Goal: Task Accomplishment & Management: Use online tool/utility

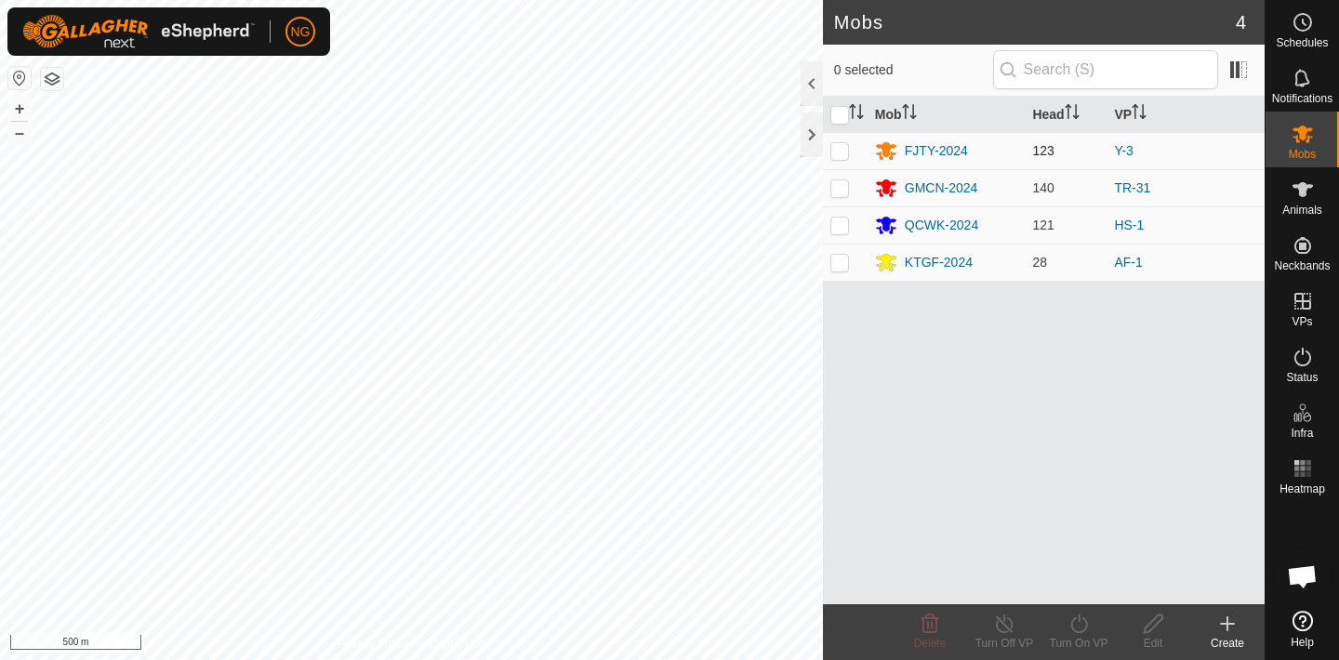
click at [842, 151] on p-checkbox at bounding box center [839, 150] width 19 height 15
checkbox input "true"
click at [1079, 624] on icon at bounding box center [1078, 624] width 23 height 22
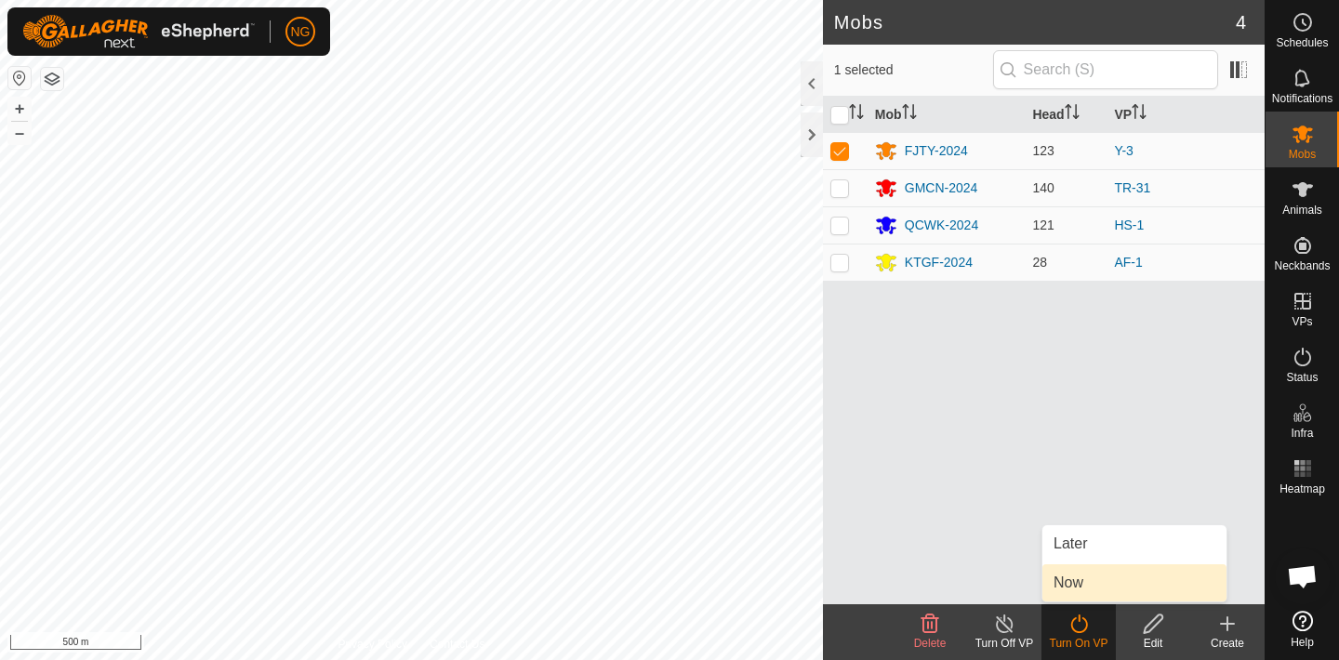
click at [1059, 584] on link "Now" at bounding box center [1134, 582] width 184 height 37
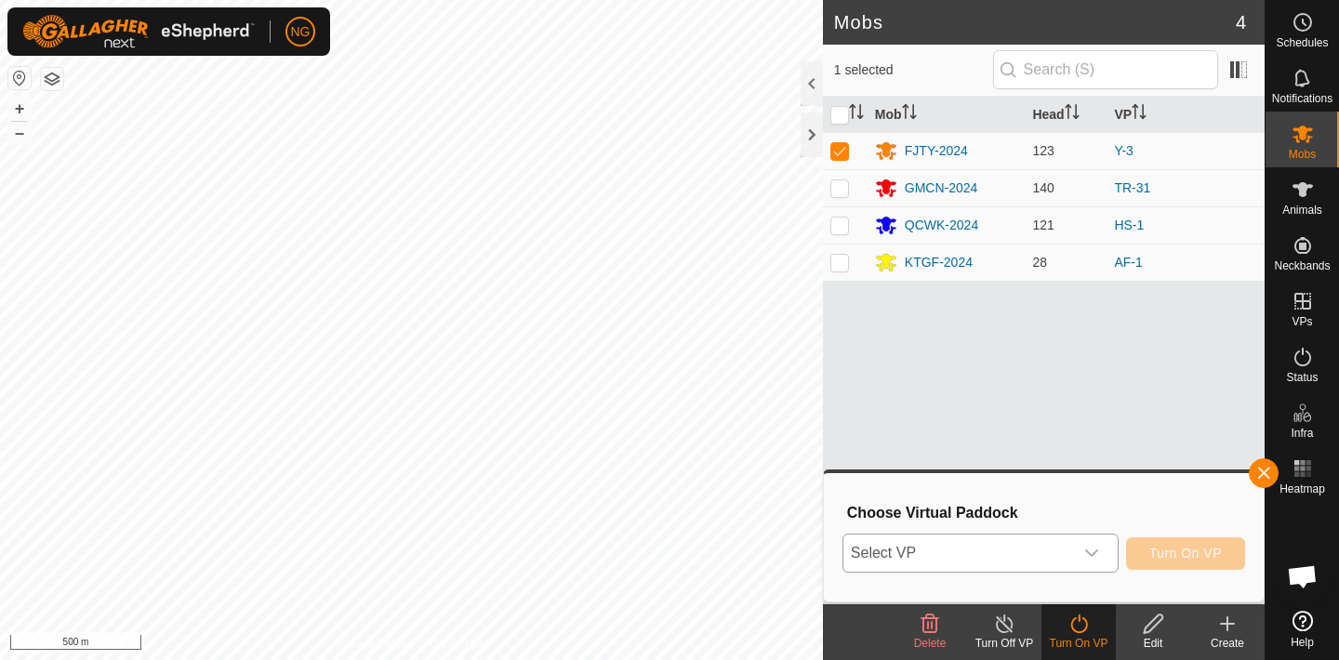
click at [1090, 553] on icon "dropdown trigger" at bounding box center [1091, 553] width 15 height 15
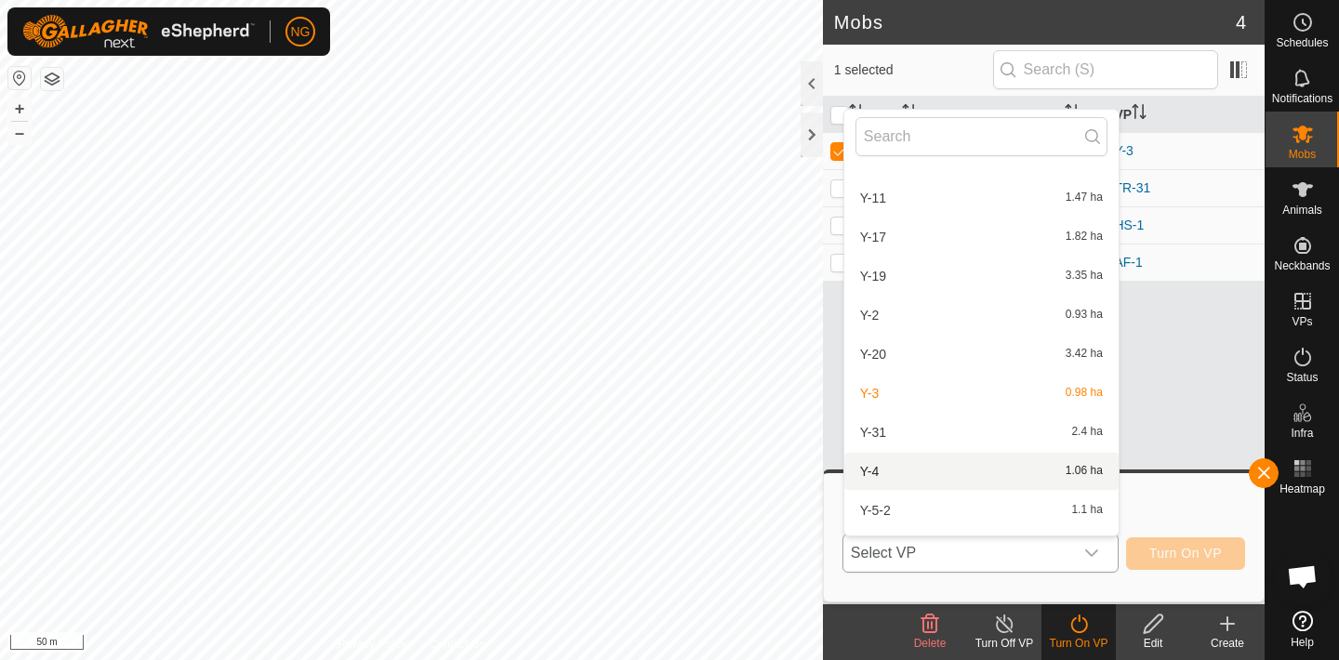
scroll to position [1194, 0]
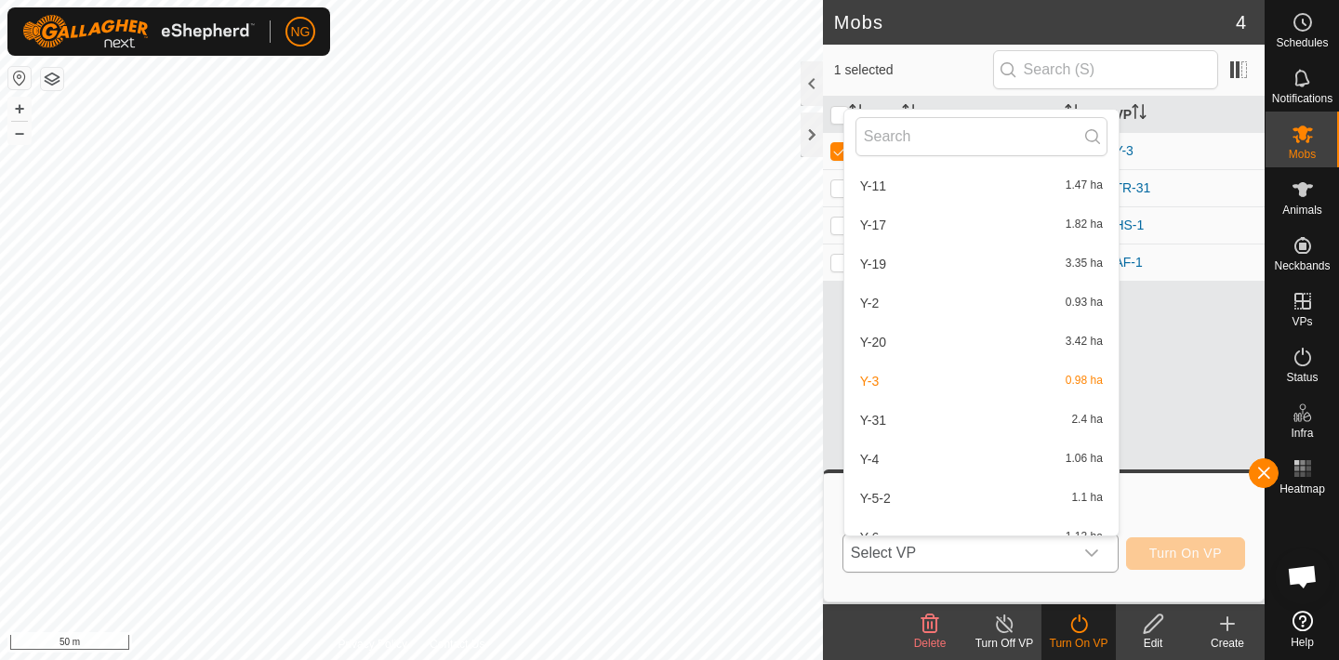
click at [907, 458] on li "Y-4 1.06 ha" at bounding box center [981, 459] width 274 height 37
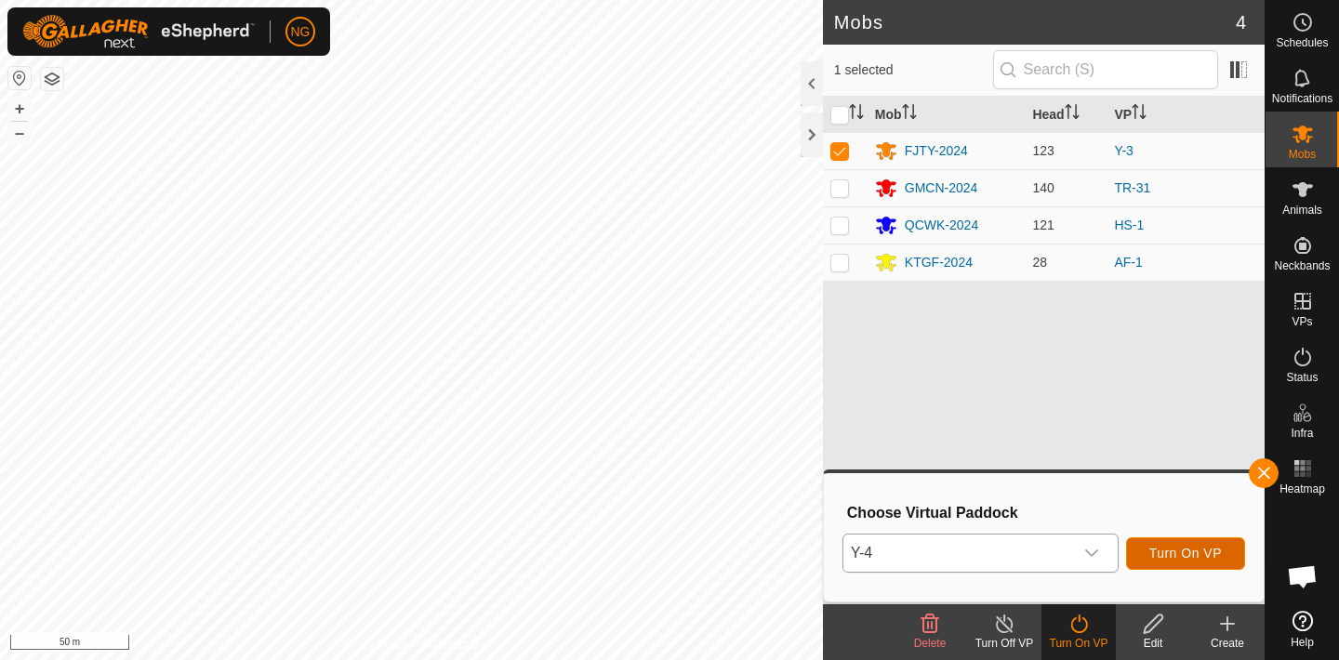
click at [1165, 550] on span "Turn On VP" at bounding box center [1185, 553] width 73 height 15
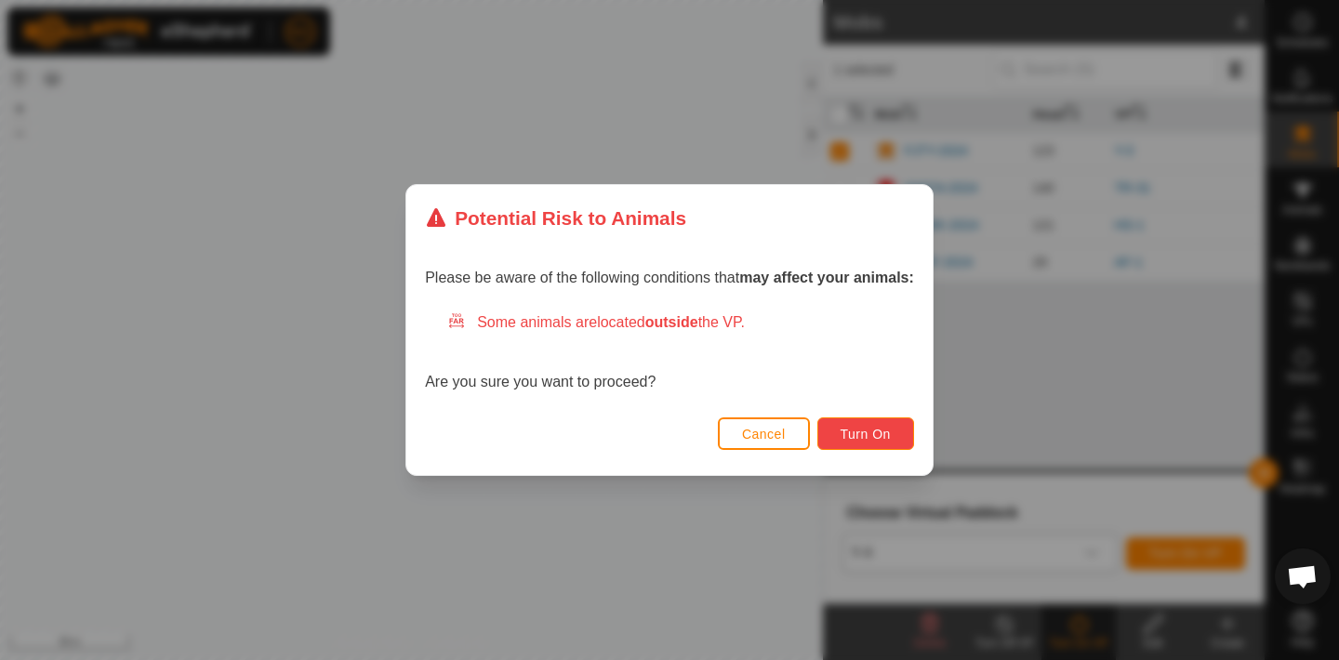
click at [865, 432] on span "Turn On" at bounding box center [865, 434] width 50 height 15
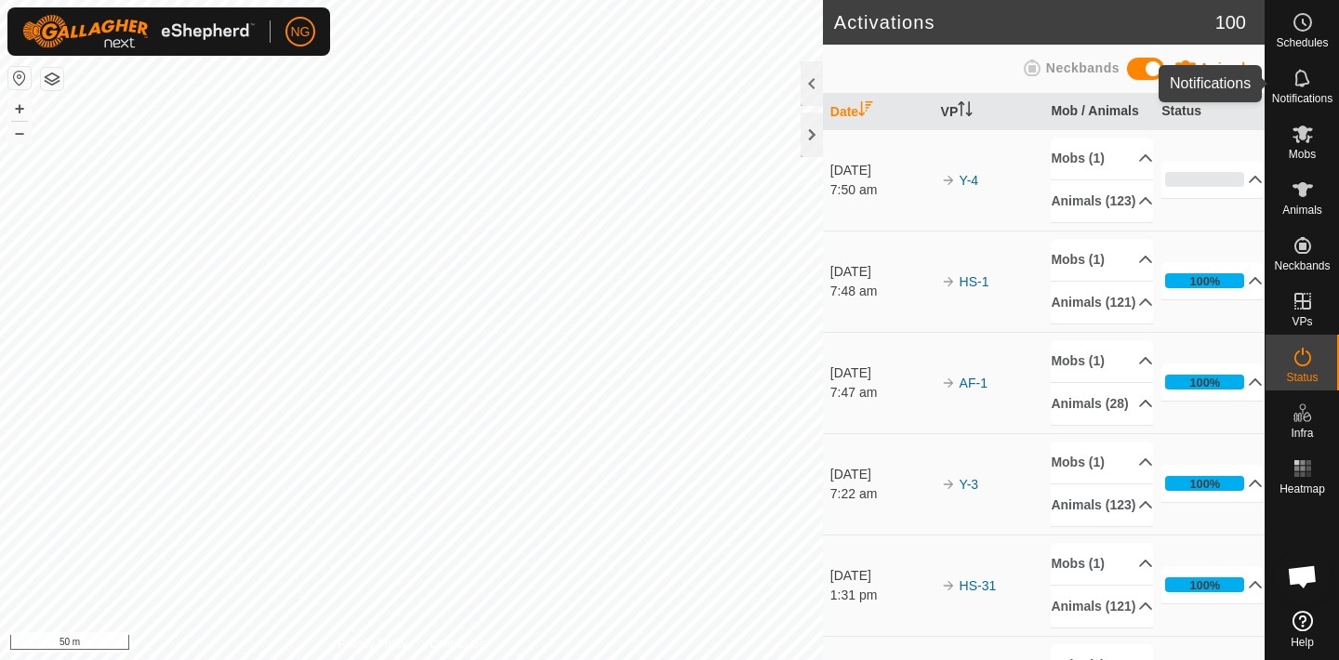
click at [1299, 129] on icon at bounding box center [1302, 135] width 20 height 18
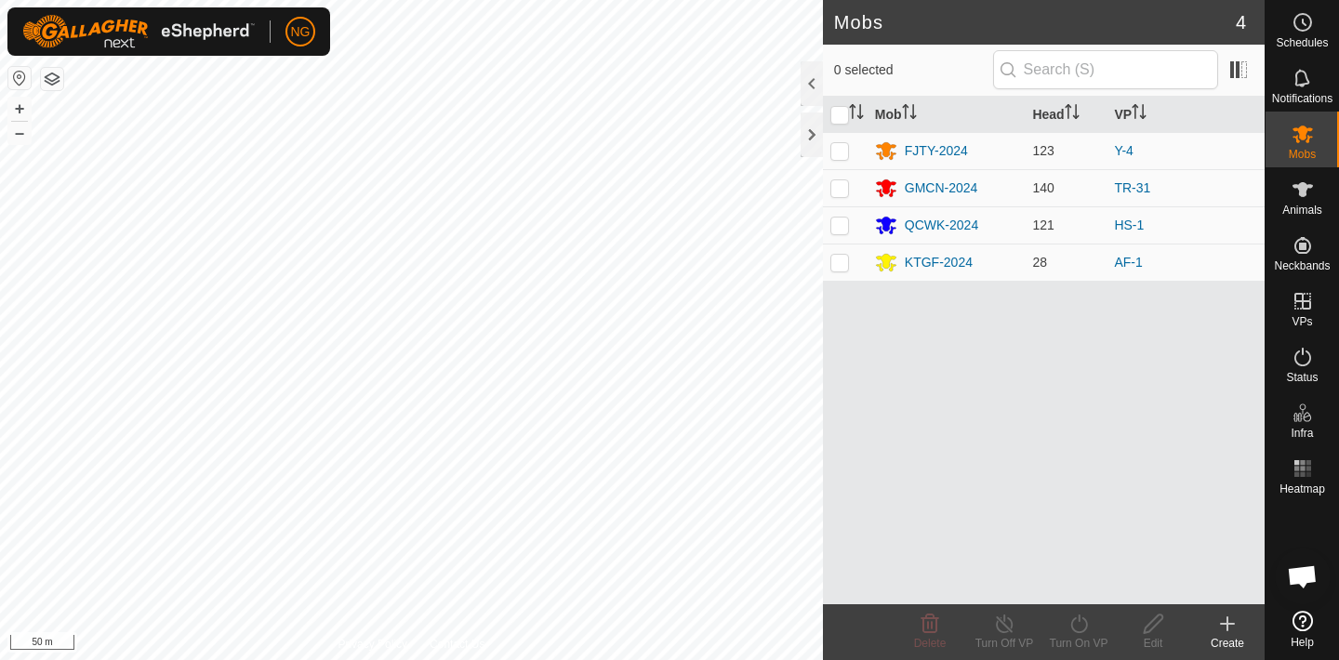
click at [89, 0] on html "NG Schedules Notifications Mobs Animals Neckbands VPs Status Infra Heatmap Help…" at bounding box center [669, 330] width 1339 height 660
click at [841, 224] on p-checkbox at bounding box center [839, 225] width 19 height 15
checkbox input "true"
click at [1083, 630] on icon at bounding box center [1078, 623] width 17 height 19
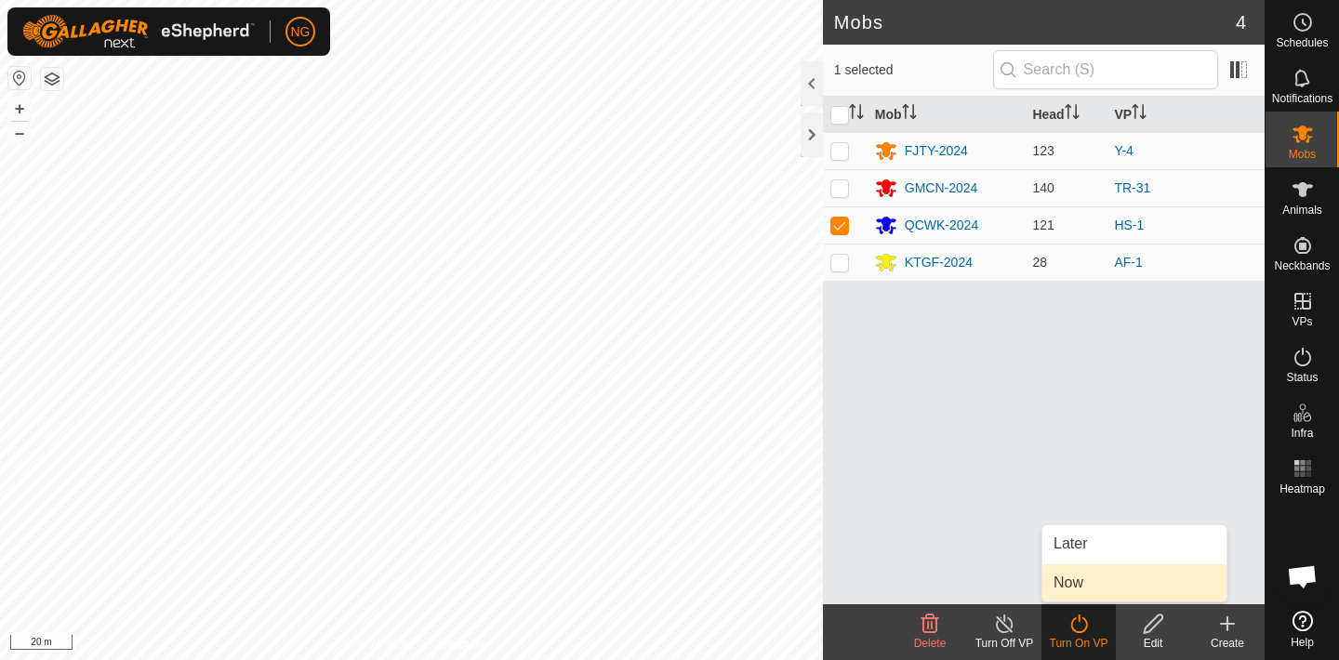
click at [1085, 578] on link "Now" at bounding box center [1134, 582] width 184 height 37
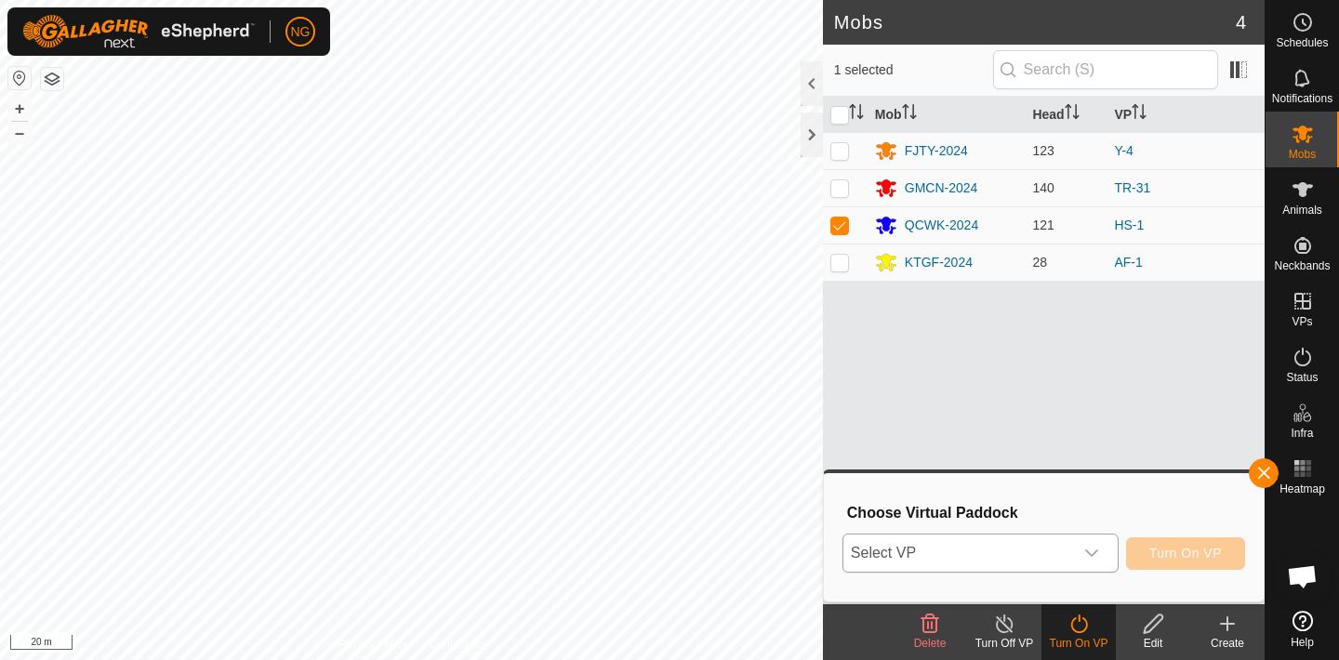
click at [1094, 550] on icon "dropdown trigger" at bounding box center [1091, 553] width 15 height 15
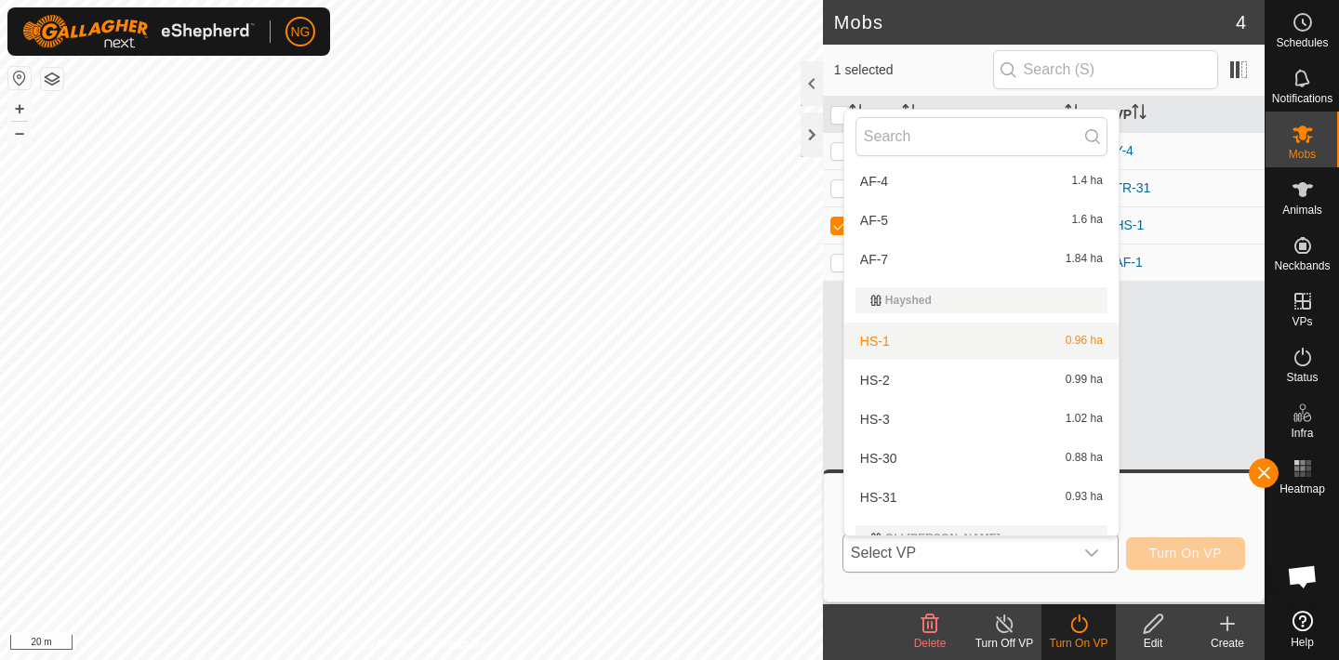
scroll to position [165, 0]
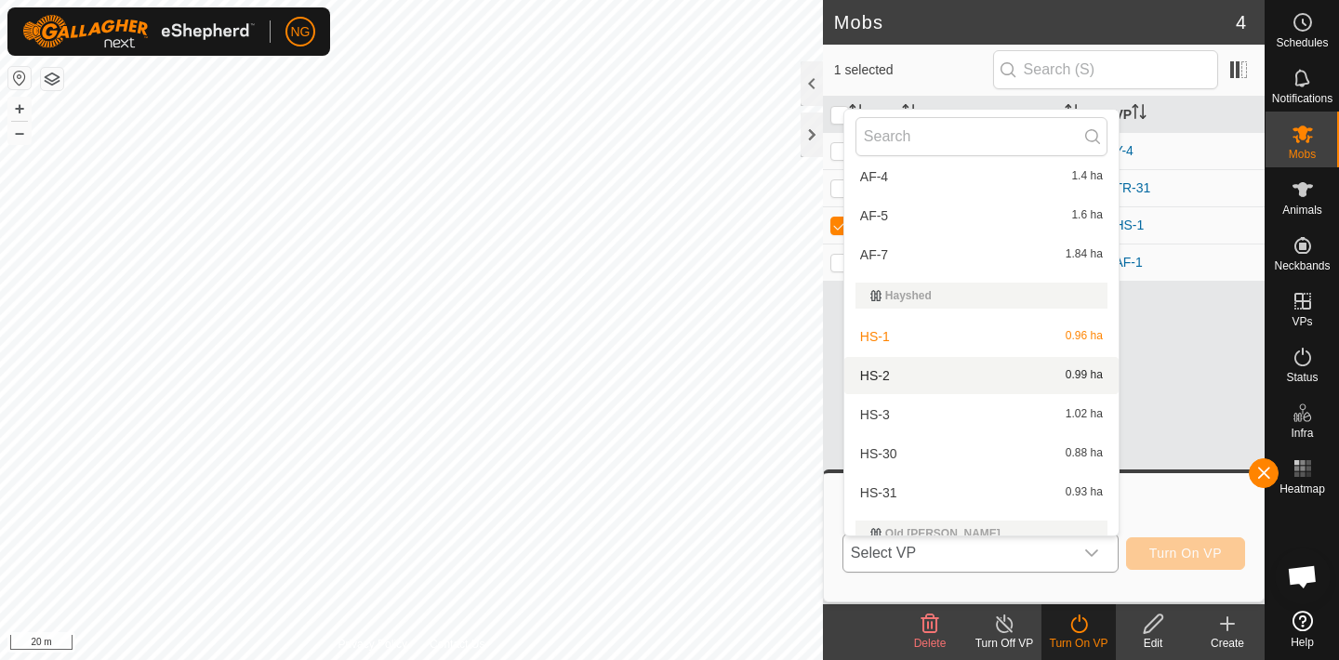
click at [924, 378] on li "HS-2 0.99 ha" at bounding box center [981, 375] width 274 height 37
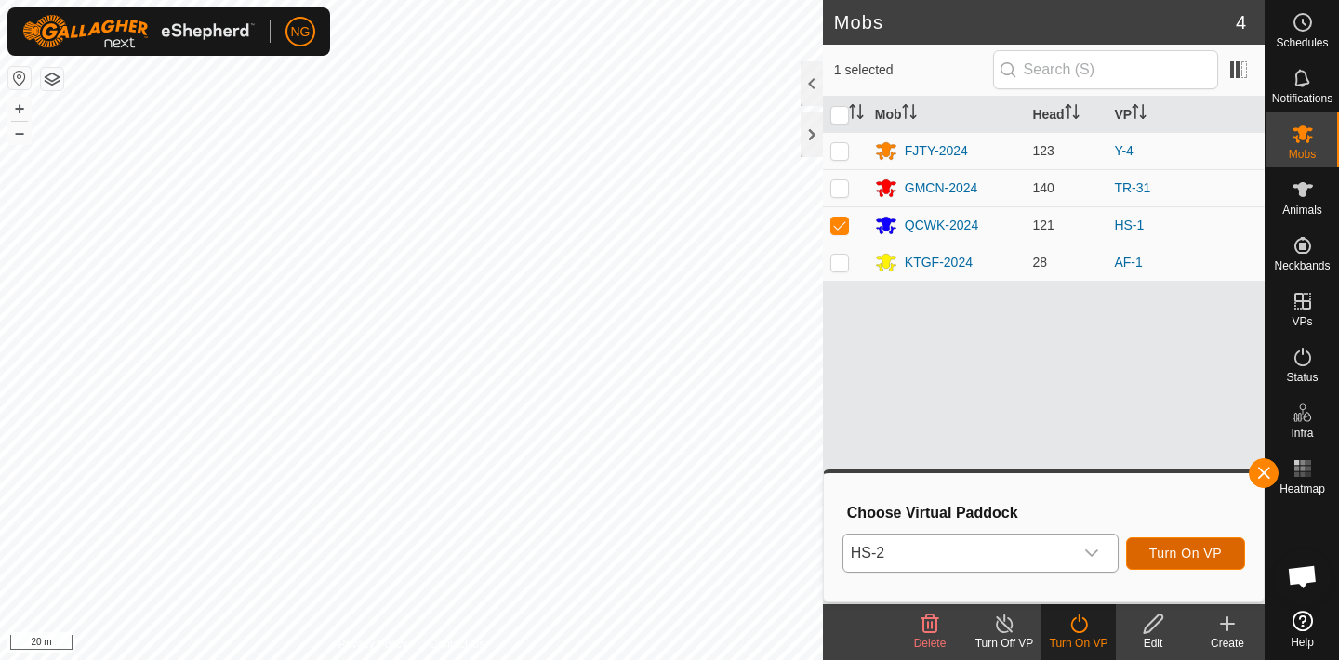
click at [1194, 548] on span "Turn On VP" at bounding box center [1185, 553] width 73 height 15
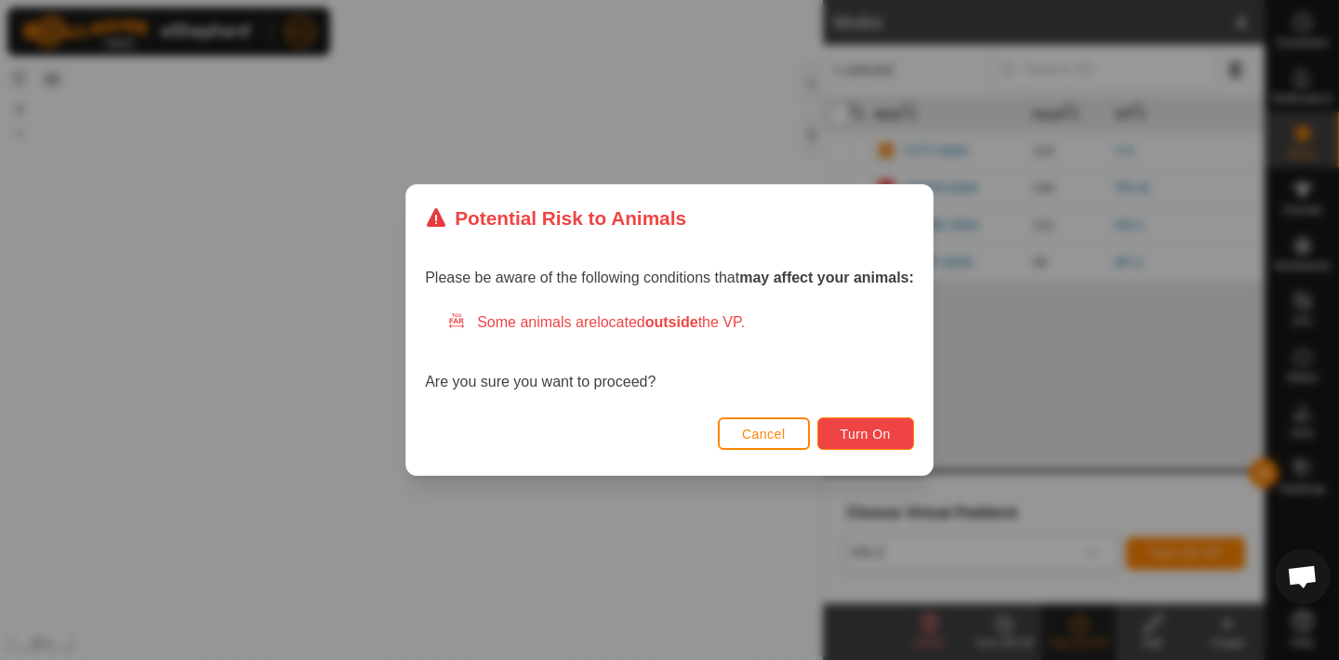
click at [863, 429] on span "Turn On" at bounding box center [865, 434] width 50 height 15
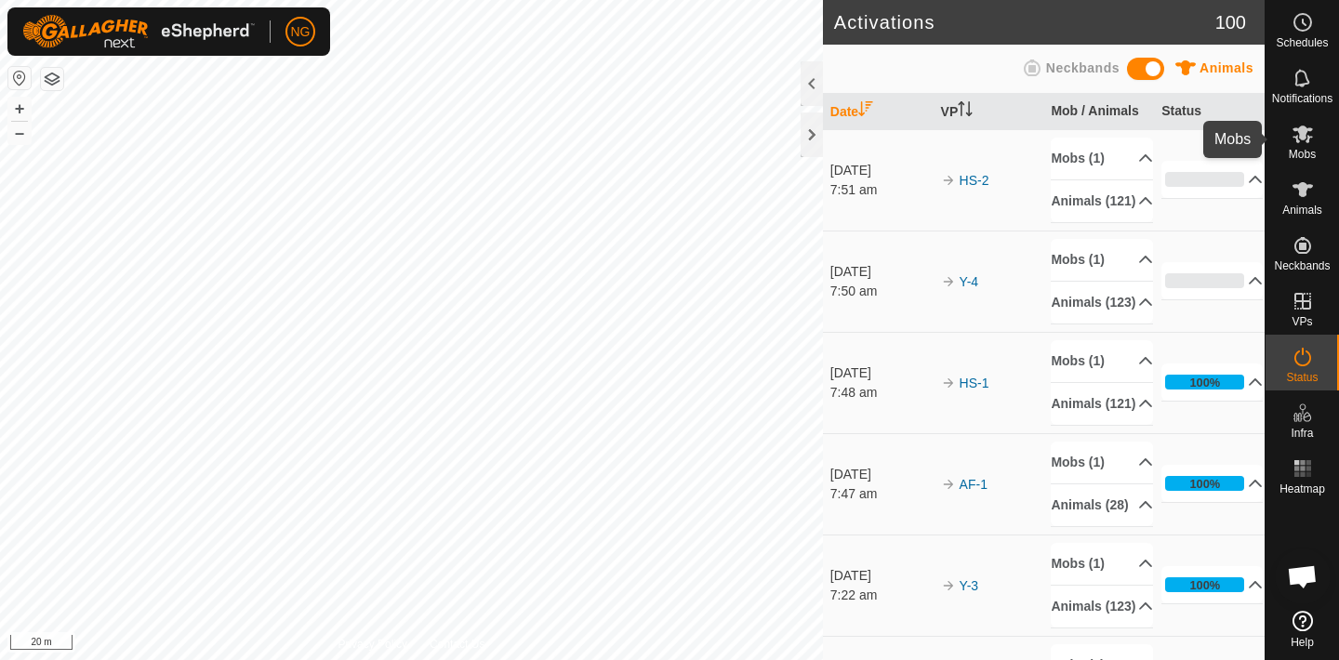
click at [1301, 138] on icon at bounding box center [1302, 135] width 20 height 18
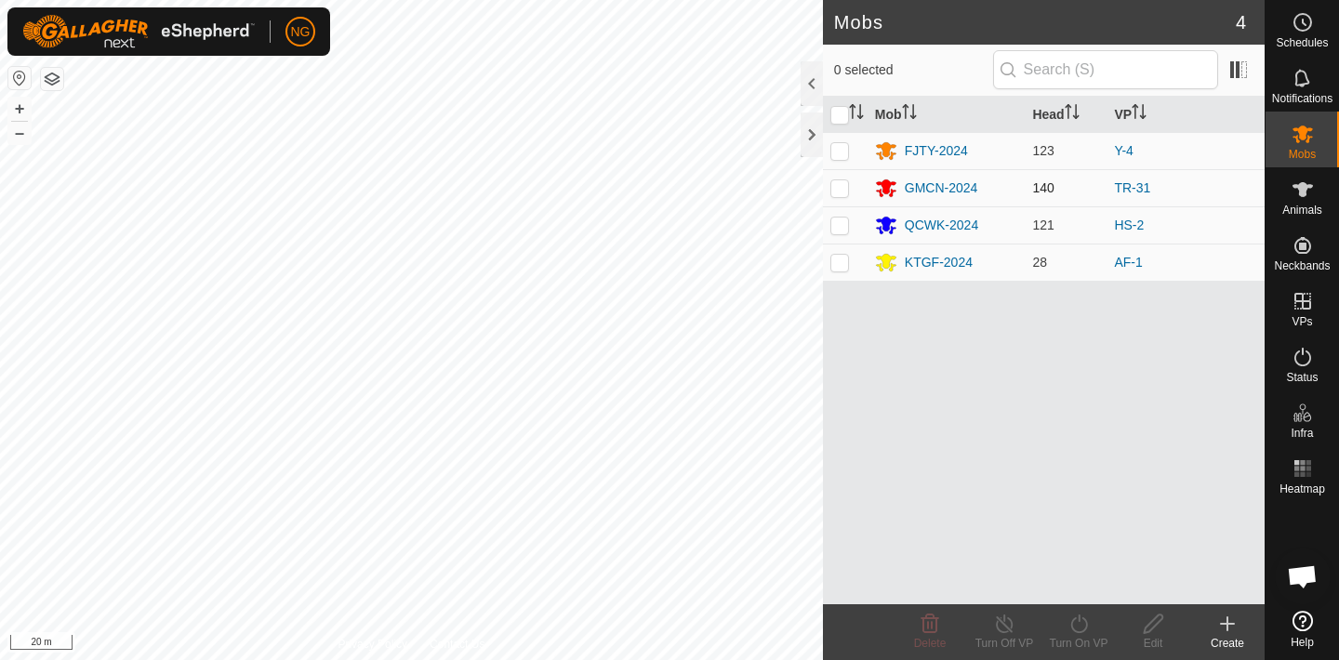
click at [839, 188] on p-checkbox at bounding box center [839, 187] width 19 height 15
checkbox input "true"
click at [1079, 628] on icon at bounding box center [1078, 624] width 23 height 22
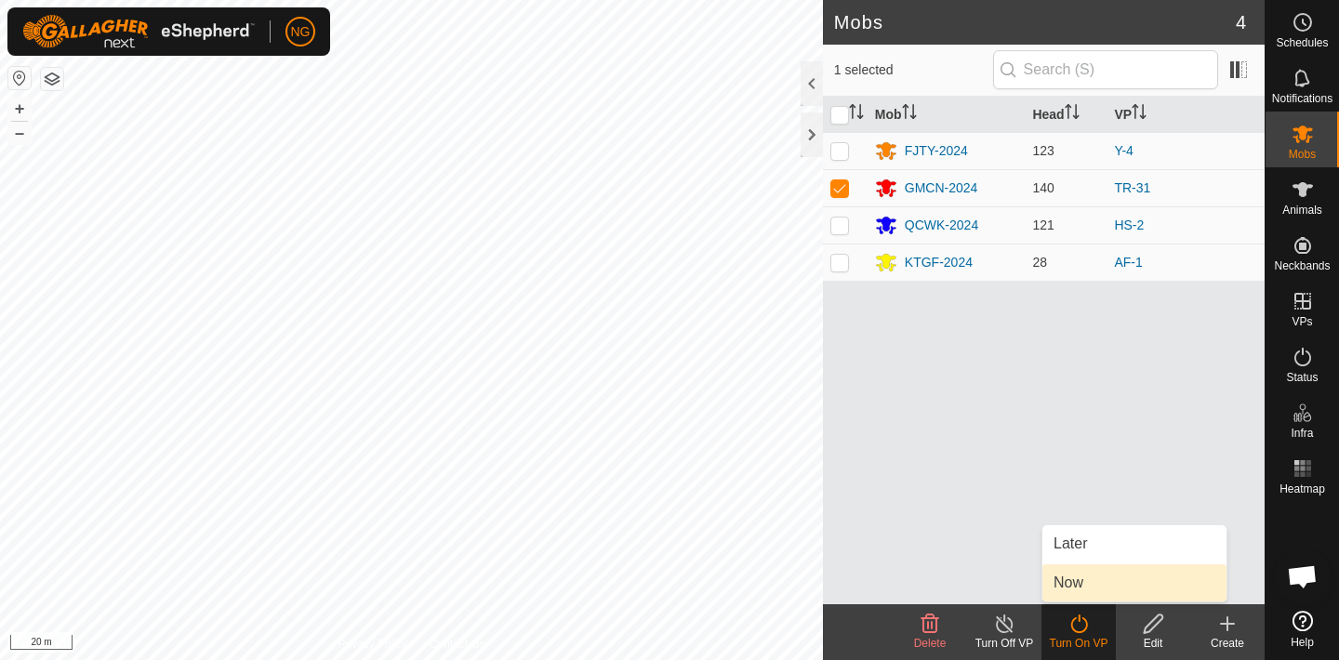
click at [1090, 587] on link "Now" at bounding box center [1134, 582] width 184 height 37
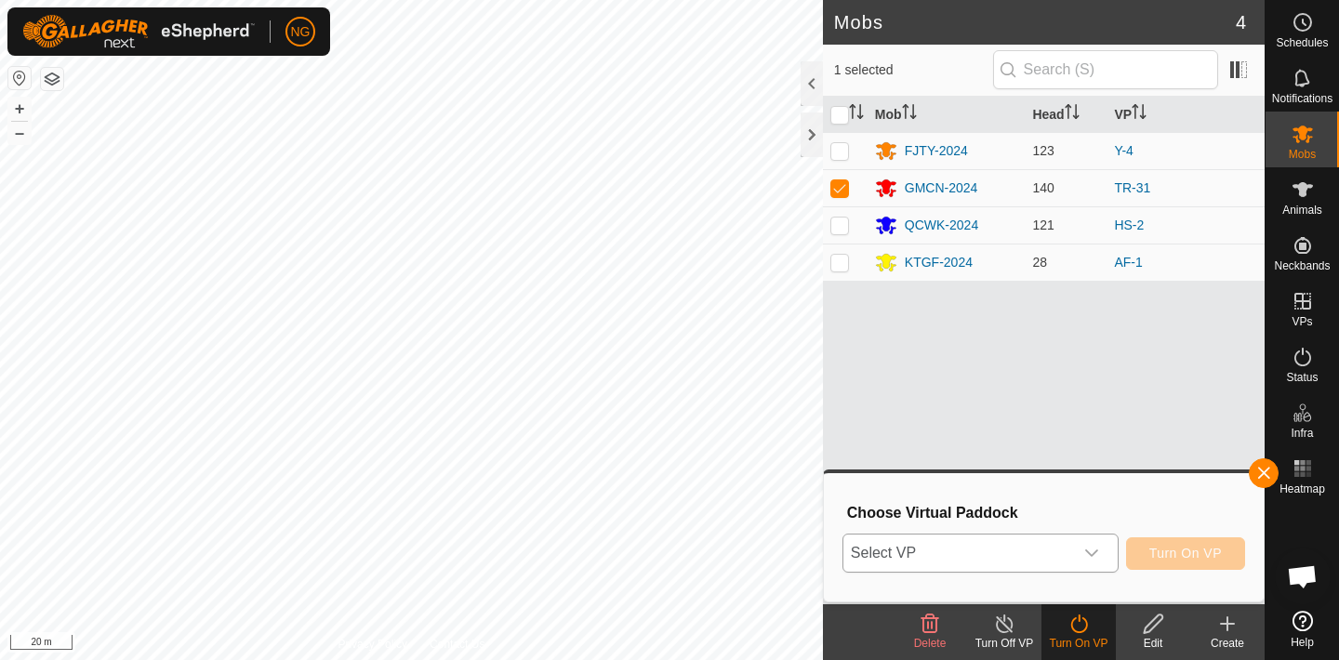
click at [1090, 550] on icon "dropdown trigger" at bounding box center [1091, 553] width 15 height 15
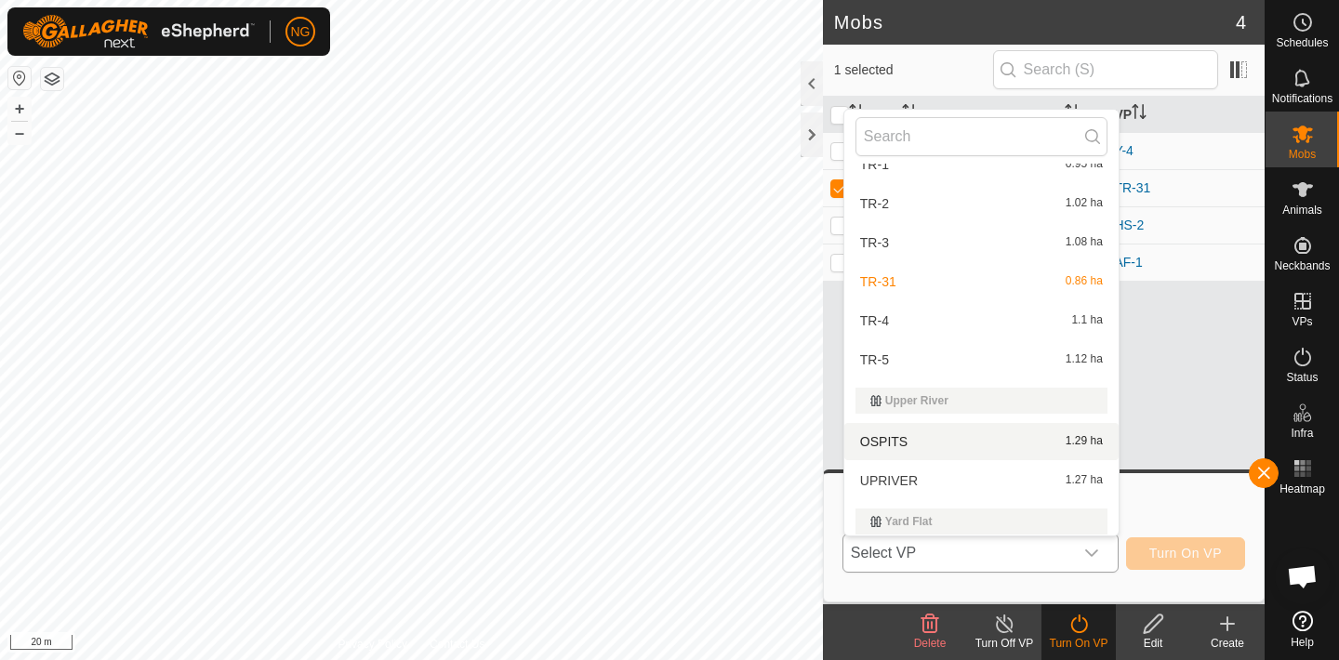
scroll to position [714, 0]
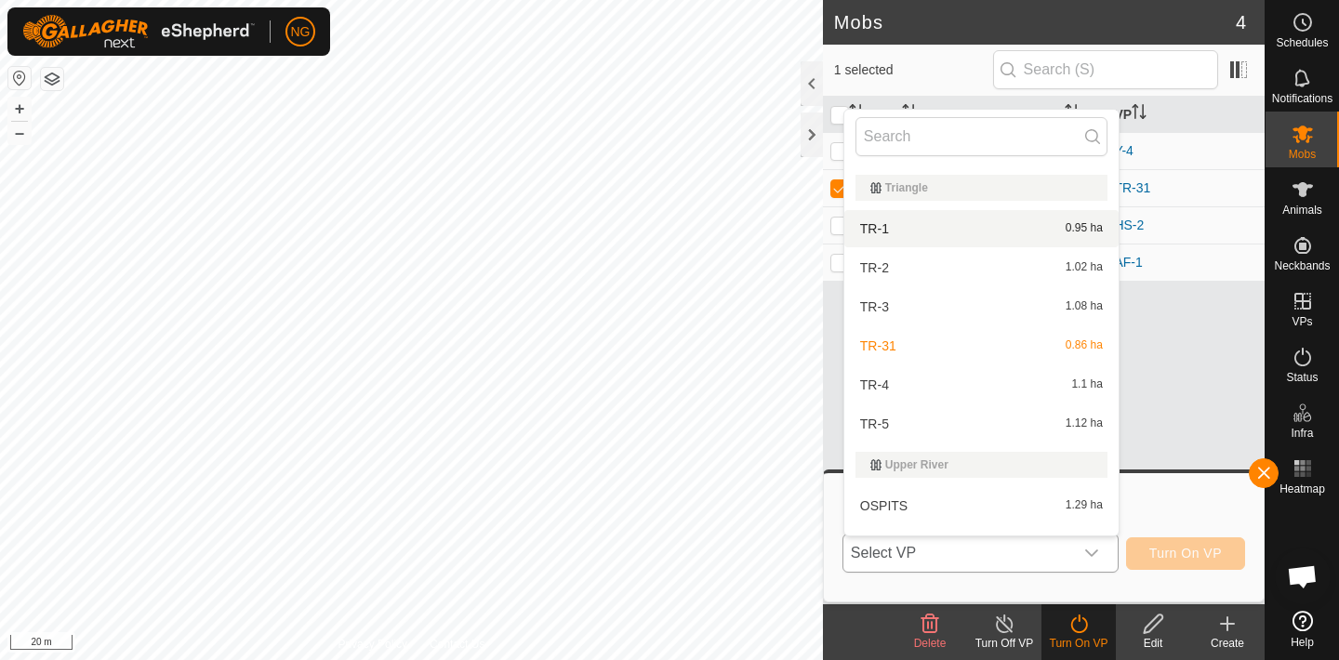
click at [959, 228] on li "TR-1 0.95 ha" at bounding box center [981, 228] width 274 height 37
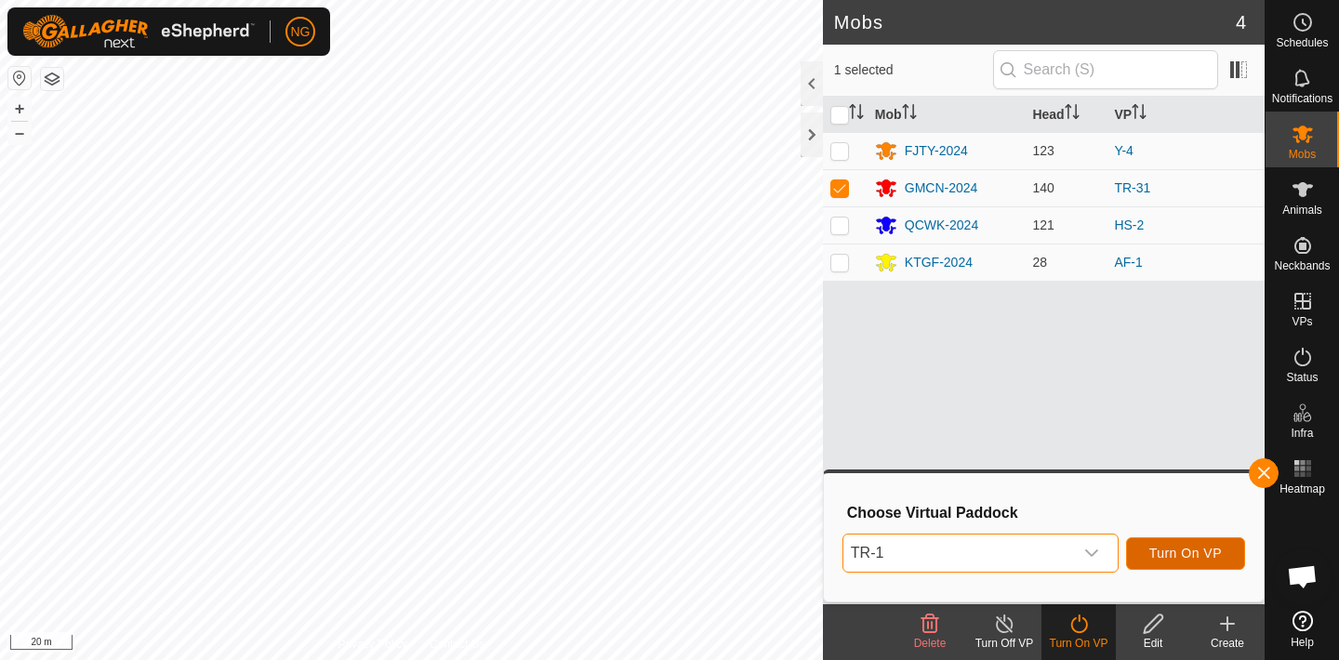
click at [1158, 555] on span "Turn On VP" at bounding box center [1185, 553] width 73 height 15
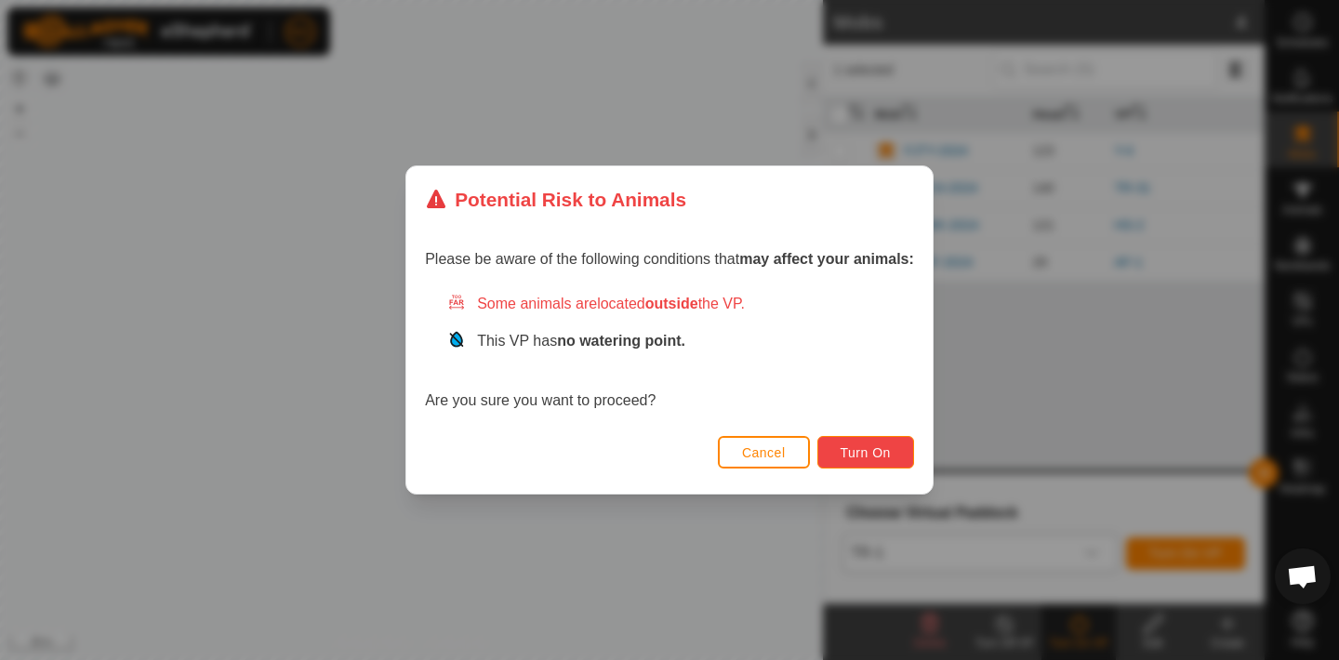
click at [846, 446] on span "Turn On" at bounding box center [865, 452] width 50 height 15
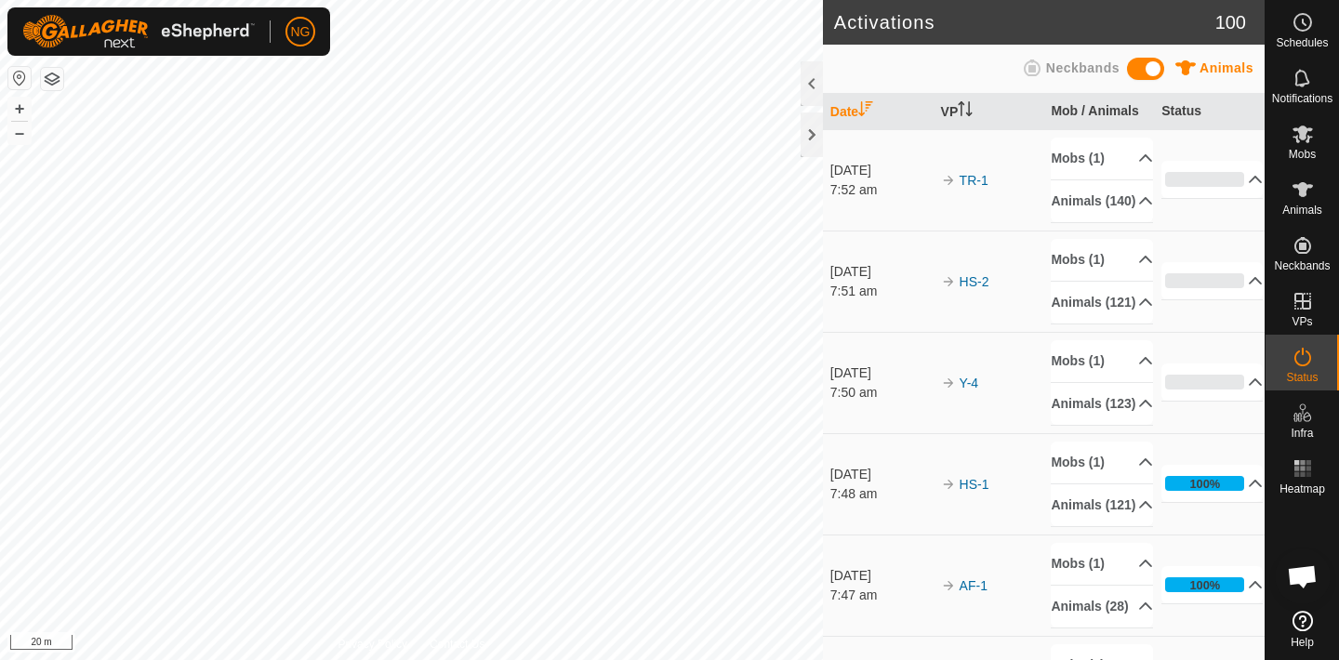
scroll to position [5, 0]
